Goal: Check status: Verify the current state of an ongoing process or item

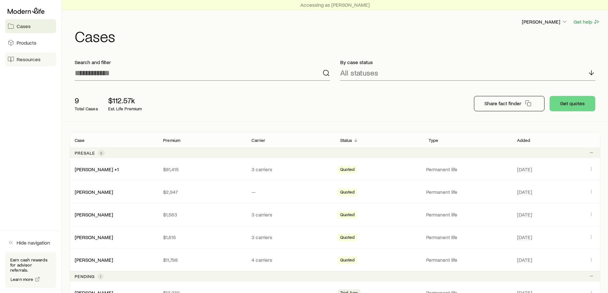
click at [31, 60] on span "Resources" at bounding box center [29, 59] width 24 height 6
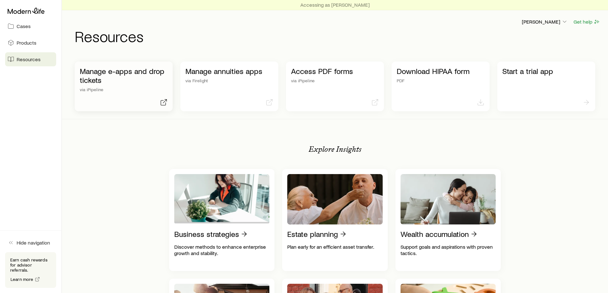
click at [126, 93] on div "Manage e-apps and drop tickets via iPipeline" at bounding box center [124, 87] width 98 height 50
click at [19, 27] on span "Cases" at bounding box center [24, 26] width 14 height 6
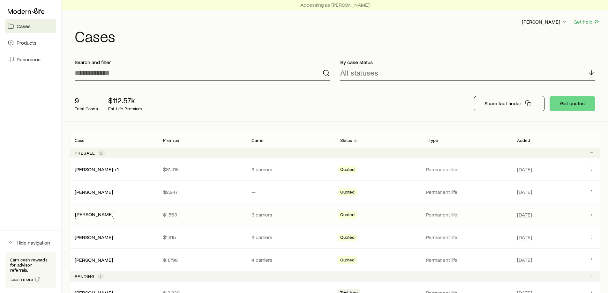
click at [113, 216] on link "[PERSON_NAME]" at bounding box center [94, 214] width 38 height 6
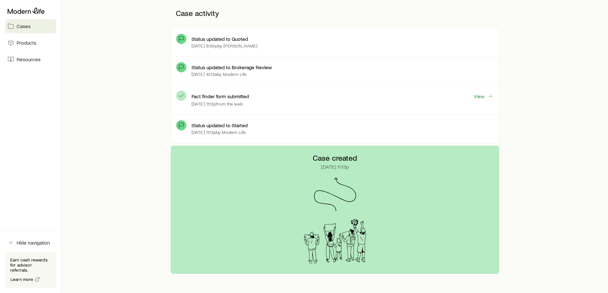
scroll to position [202, 0]
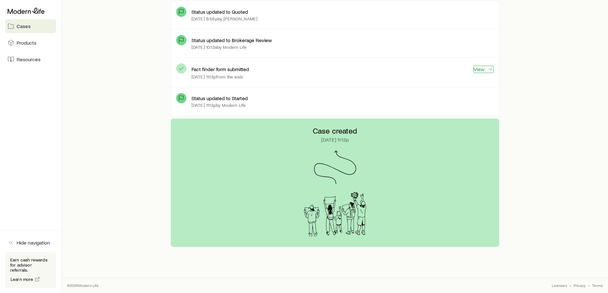
click at [481, 68] on link "View" at bounding box center [483, 69] width 20 height 7
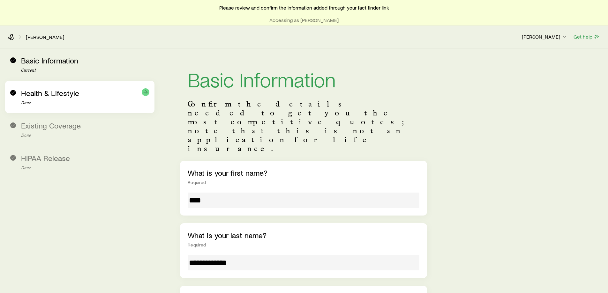
click at [68, 106] on div "Health & Lifestyle Done" at bounding box center [79, 97] width 139 height 33
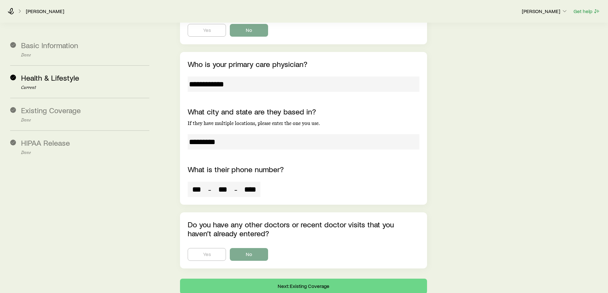
scroll to position [1708, 0]
